Goal: Task Accomplishment & Management: Complete application form

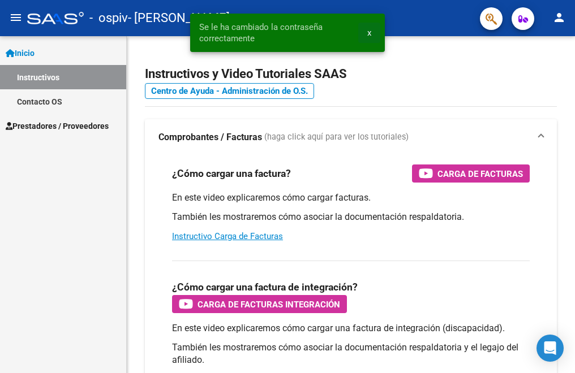
click at [368, 32] on span "x" at bounding box center [369, 33] width 4 height 10
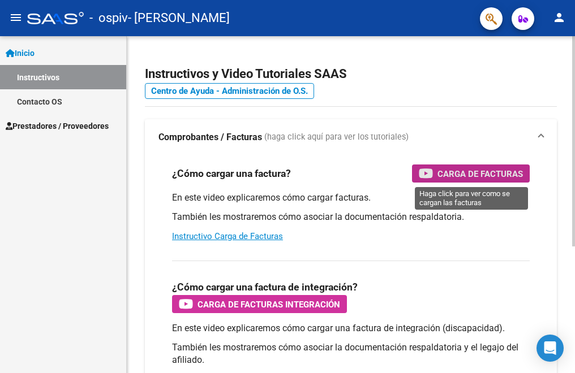
click at [472, 176] on span "Carga de Facturas" at bounding box center [479, 174] width 85 height 14
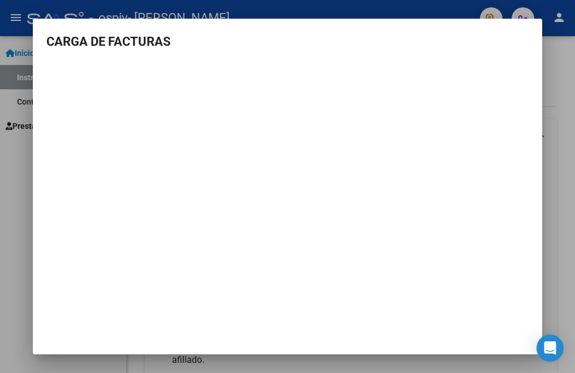
click at [549, 81] on div at bounding box center [287, 186] width 575 height 373
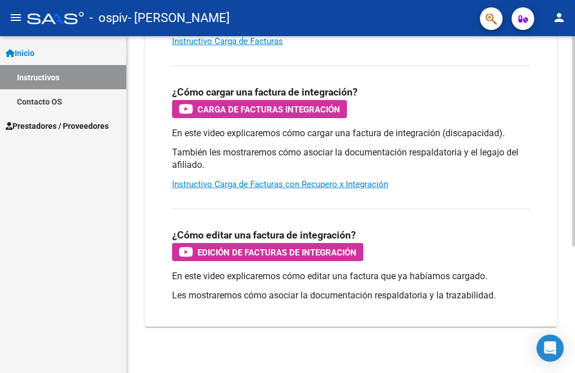
scroll to position [203, 0]
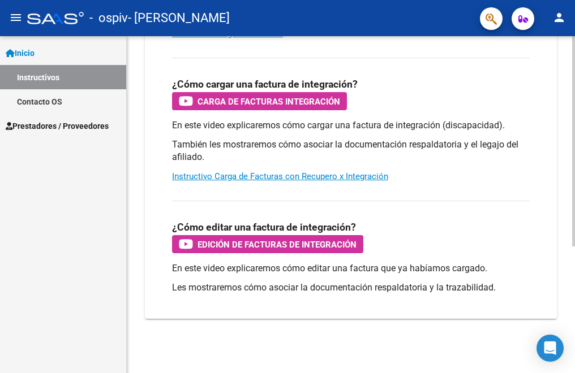
click at [574, 339] on html "menu - ospiv - [PERSON_NAME] person Inicio Instructivos Contacto OS Prestadores…" at bounding box center [287, 186] width 575 height 373
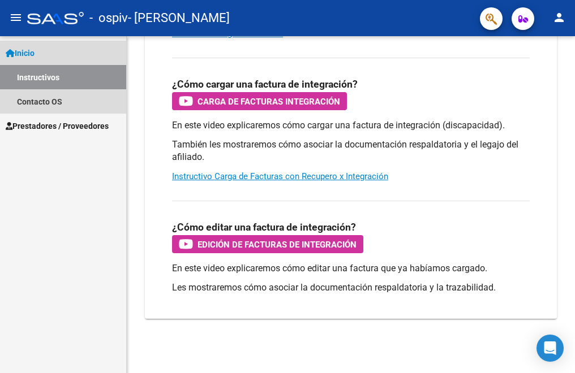
click at [32, 51] on span "Inicio" at bounding box center [20, 53] width 29 height 12
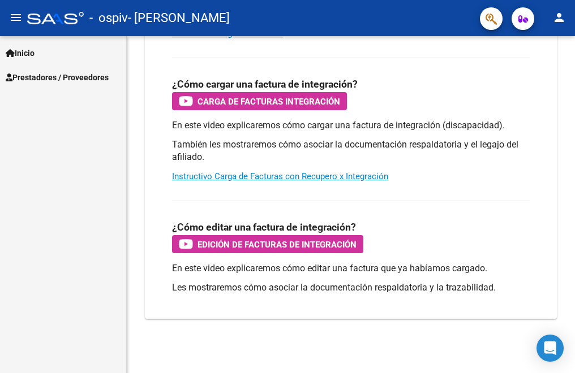
click at [42, 72] on span "Prestadores / Proveedores" at bounding box center [57, 77] width 103 height 12
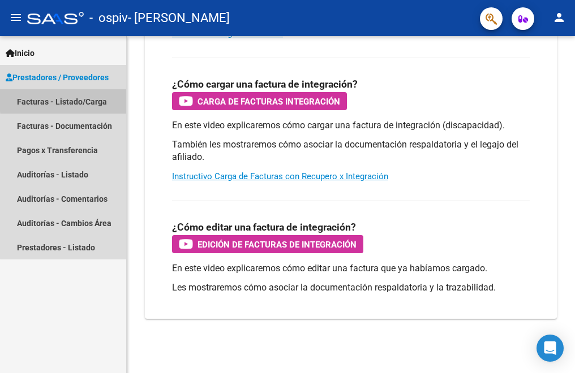
click at [71, 100] on link "Facturas - Listado/Carga" at bounding box center [63, 101] width 126 height 24
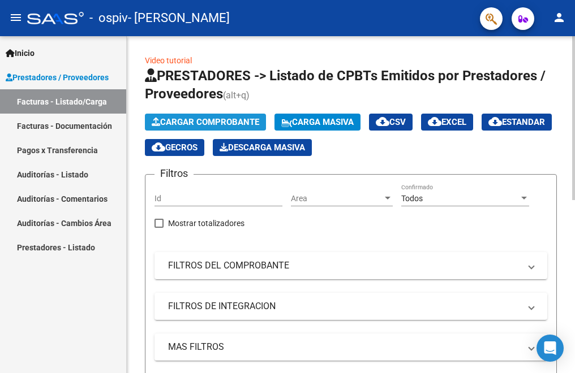
click at [209, 123] on span "Cargar Comprobante" at bounding box center [205, 122] width 107 height 10
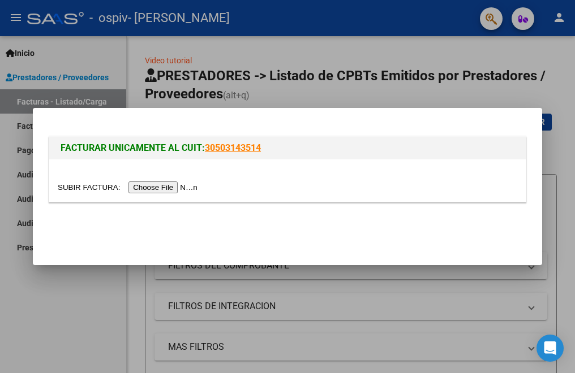
click at [148, 188] on input "file" at bounding box center [129, 188] width 143 height 12
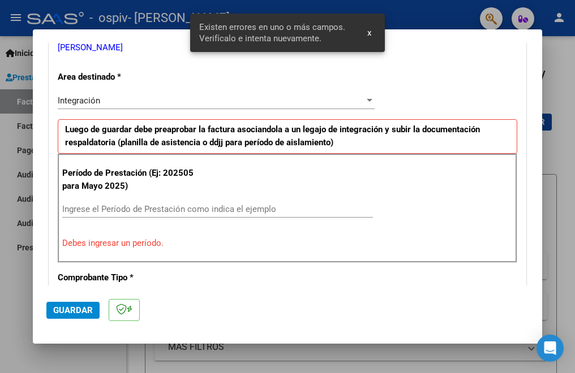
scroll to position [251, 0]
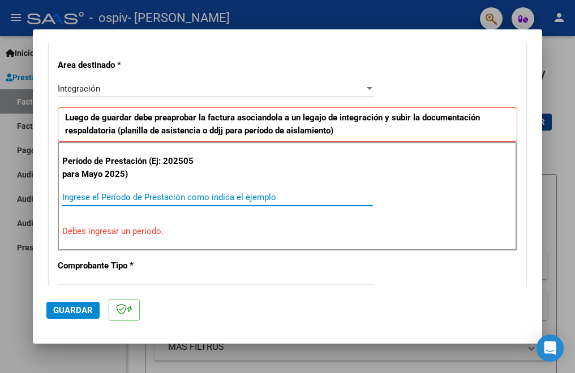
click at [179, 200] on input "Ingrese el Período de Prestación como indica el ejemplo" at bounding box center [217, 197] width 311 height 10
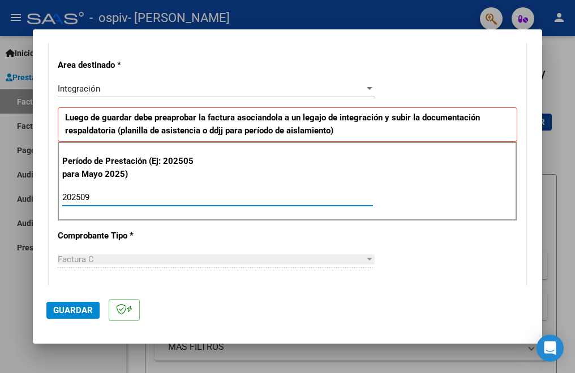
type input "202509"
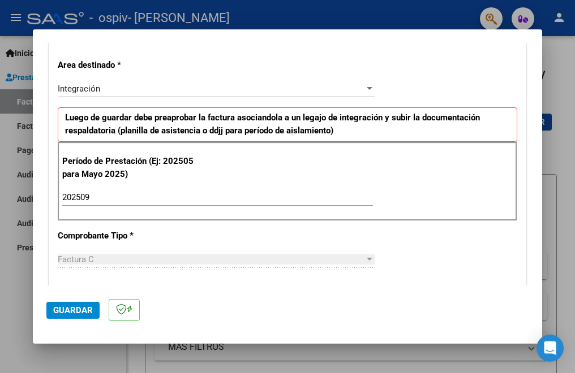
click at [194, 233] on div "CUIT * 27-29535567-6 Ingresar CUIT ANALISIS PRESTADOR [PERSON_NAME] Area destin…" at bounding box center [287, 359] width 476 height 851
click at [79, 308] on span "Guardar" at bounding box center [73, 310] width 40 height 10
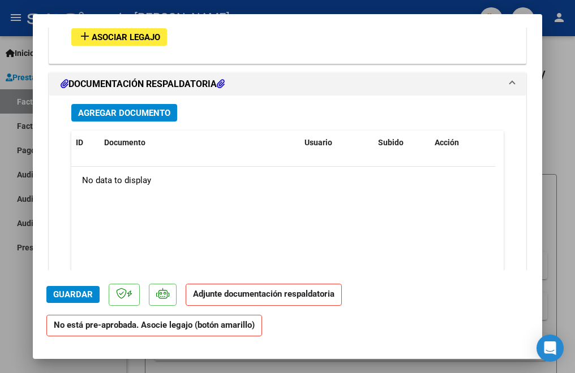
scroll to position [953, 0]
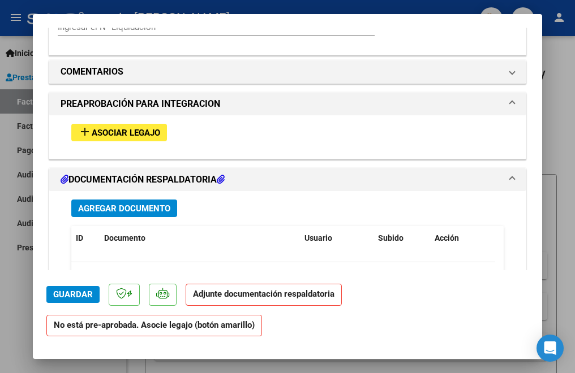
click at [143, 133] on span "Asociar Legajo" at bounding box center [126, 133] width 68 height 10
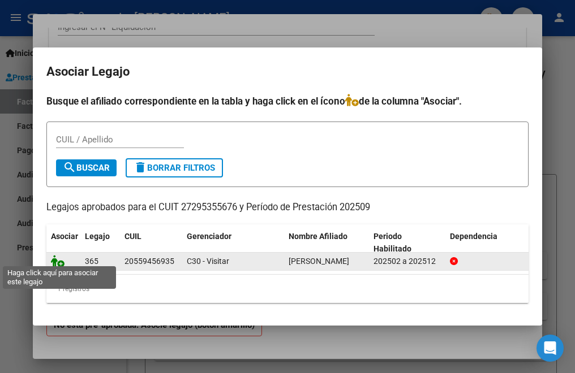
click at [59, 258] on icon at bounding box center [58, 261] width 14 height 12
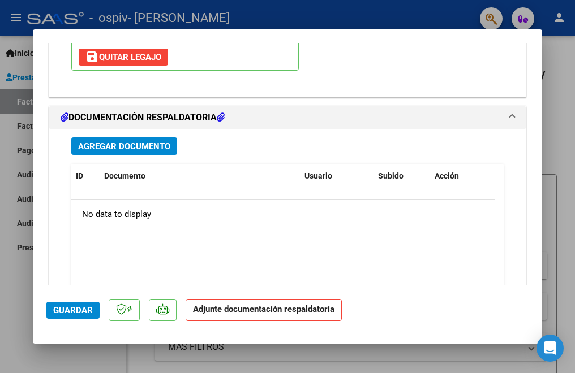
scroll to position [1215, 0]
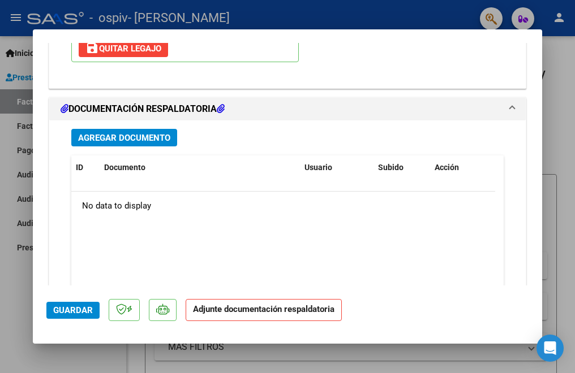
click at [140, 136] on span "Agregar Documento" at bounding box center [124, 138] width 92 height 10
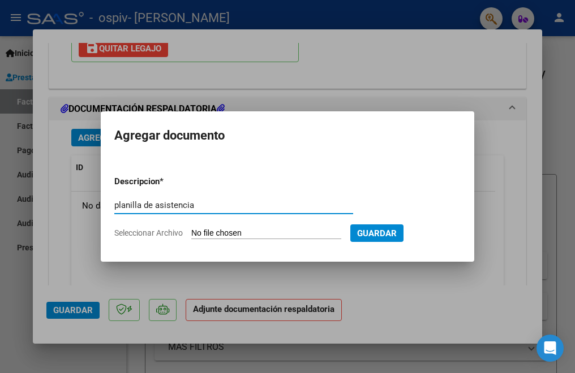
type input "planilla de asistencia"
click at [242, 230] on input "Seleccionar Archivo" at bounding box center [266, 234] width 150 height 11
type input "C:\fakepath\[PERSON_NAME] [DATE].pdf"
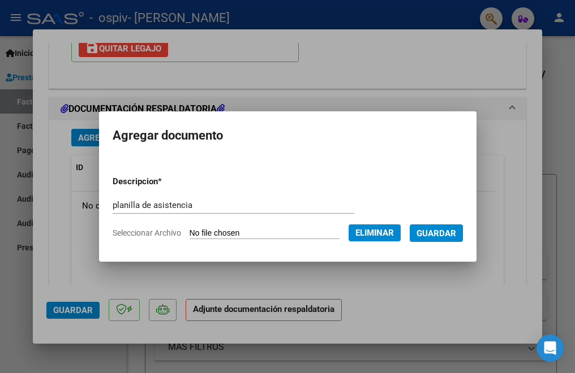
click at [451, 236] on span "Guardar" at bounding box center [436, 234] width 40 height 10
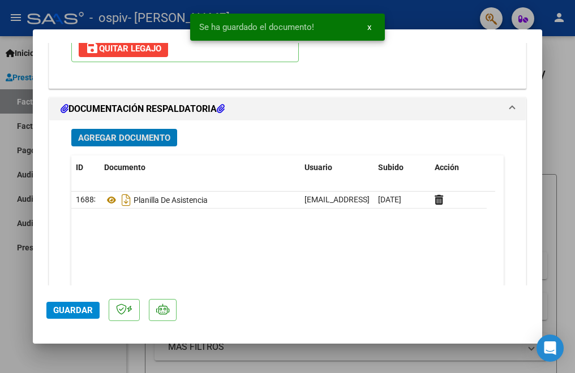
click at [146, 144] on button "Agregar Documento" at bounding box center [124, 138] width 106 height 18
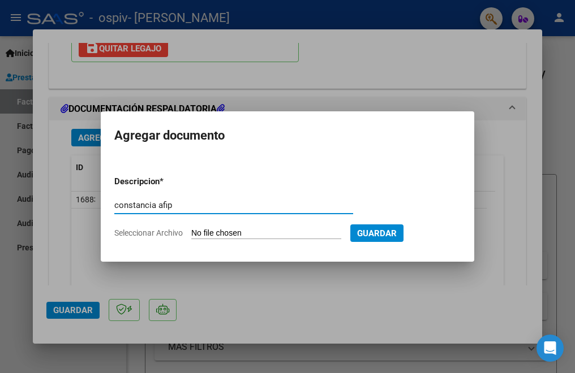
type input "constancia afip"
click at [252, 233] on input "Seleccionar Archivo" at bounding box center [266, 234] width 150 height 11
type input "C:\fakepath\afip.pdf"
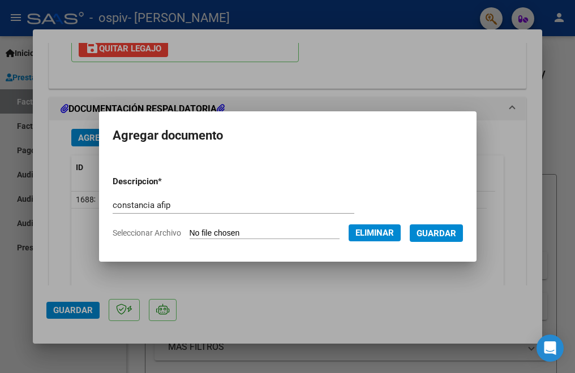
click at [456, 238] on span "Guardar" at bounding box center [436, 234] width 40 height 10
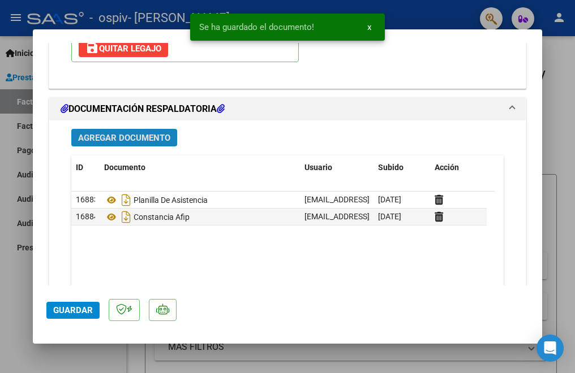
click at [132, 144] on button "Agregar Documento" at bounding box center [124, 138] width 106 height 18
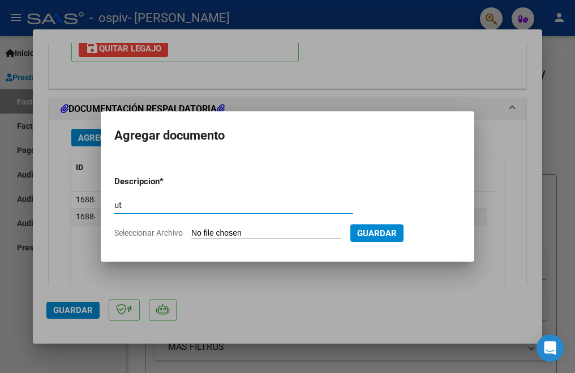
type input "u"
type input "autorizacion"
click at [216, 234] on input "Seleccionar Archivo" at bounding box center [266, 234] width 150 height 11
type input "C:\fakepath\autorizacion [PERSON_NAME].pdf"
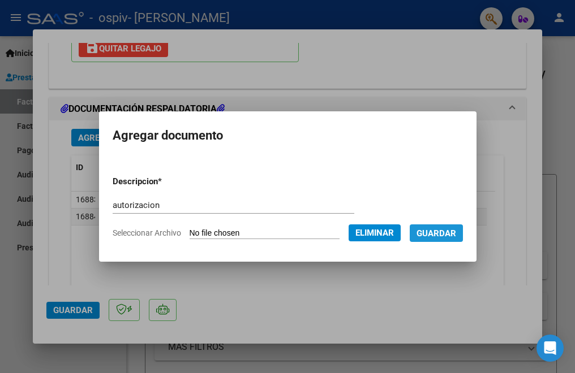
click at [448, 238] on span "Guardar" at bounding box center [436, 234] width 40 height 10
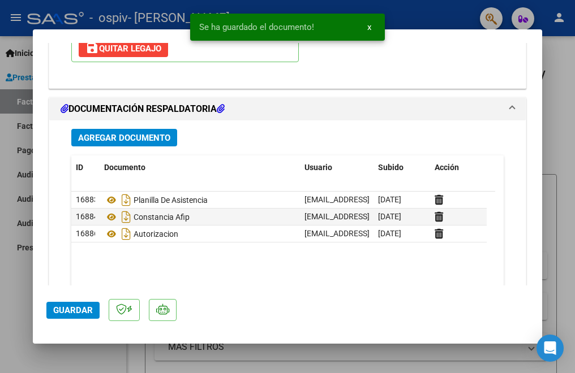
scroll to position [1290, 0]
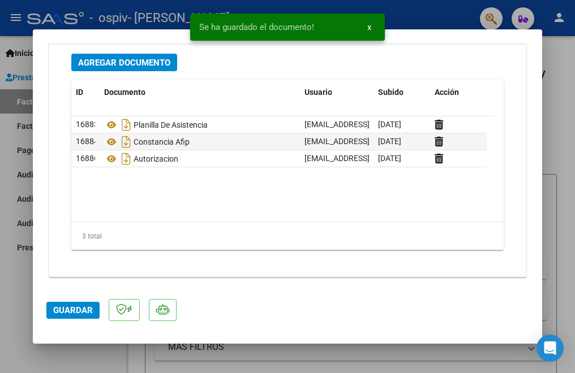
click at [88, 311] on span "Guardar" at bounding box center [73, 310] width 40 height 10
click at [370, 29] on span "x" at bounding box center [369, 27] width 4 height 10
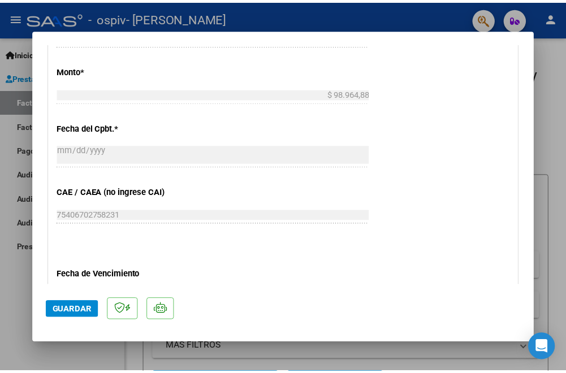
scroll to position [0, 0]
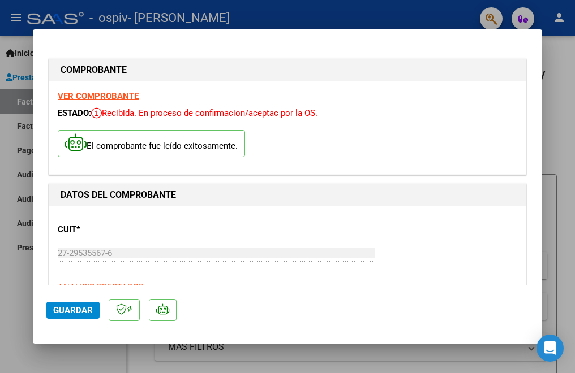
click at [553, 147] on div at bounding box center [287, 186] width 575 height 373
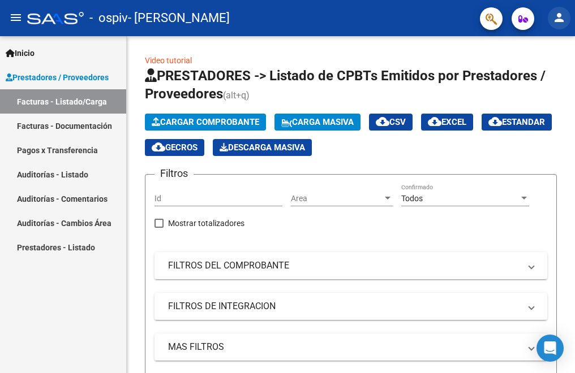
click at [557, 18] on mat-icon "person" at bounding box center [559, 18] width 14 height 14
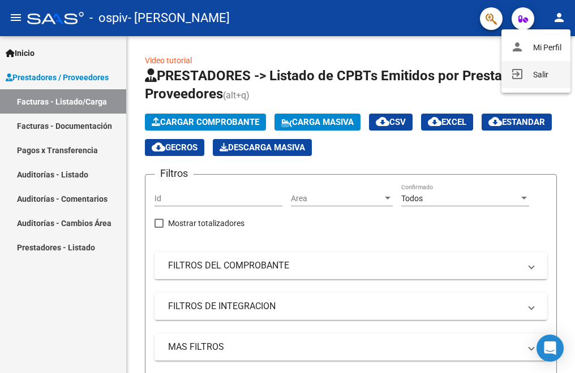
click at [539, 73] on button "exit_to_app Salir" at bounding box center [535, 74] width 69 height 27
